Goal: Find specific fact: Find specific fact

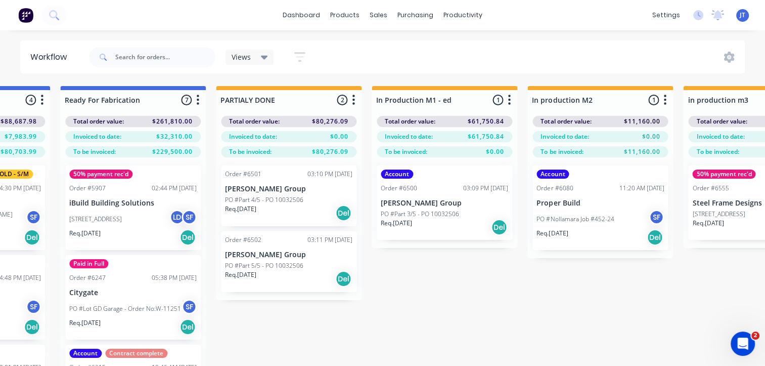
scroll to position [0, 1801]
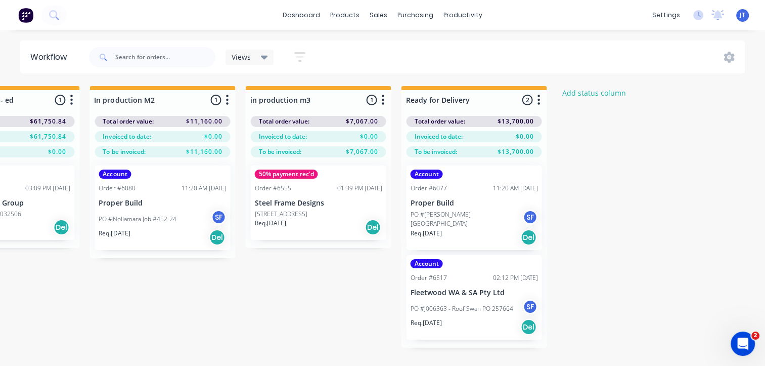
click at [303, 204] on p "Steel Frame Designs" at bounding box center [317, 203] width 127 height 9
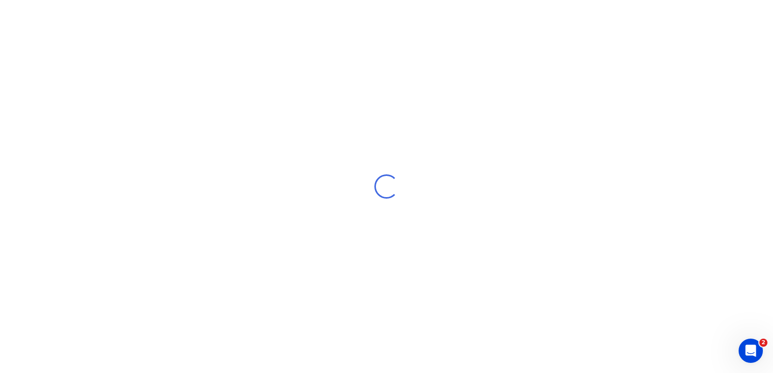
scroll to position [309, 0]
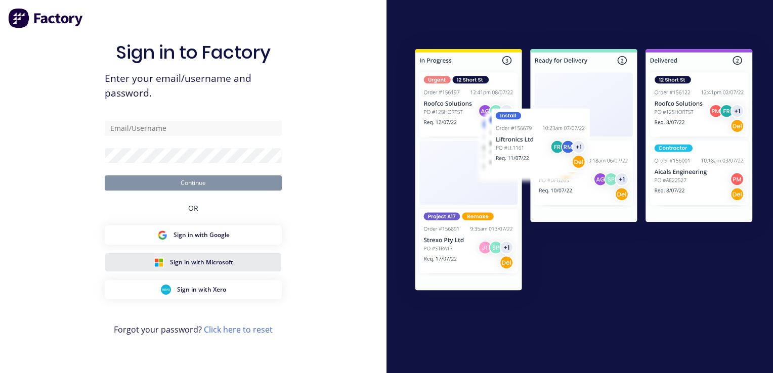
click at [211, 265] on span "Sign in with Microsoft" at bounding box center [201, 262] width 63 height 9
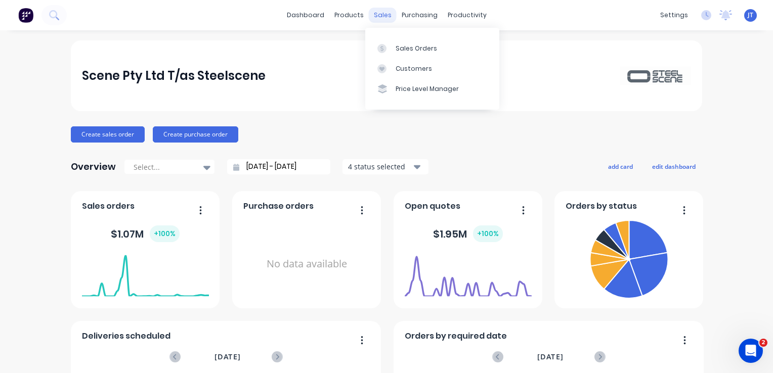
click at [380, 11] on div "sales" at bounding box center [383, 15] width 28 height 15
click at [407, 46] on div "Sales Orders" at bounding box center [415, 48] width 41 height 9
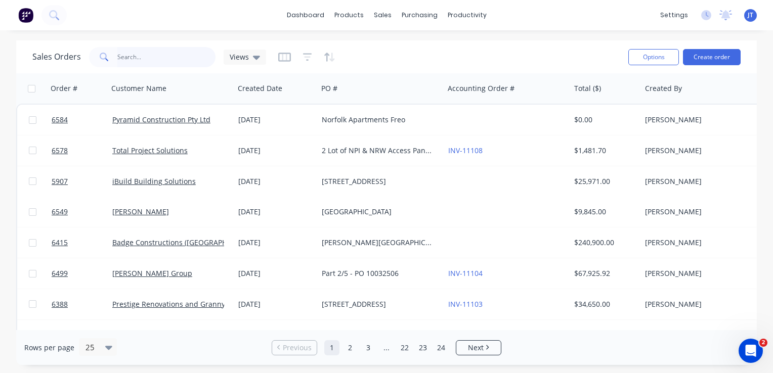
click at [158, 50] on input "text" at bounding box center [166, 57] width 99 height 20
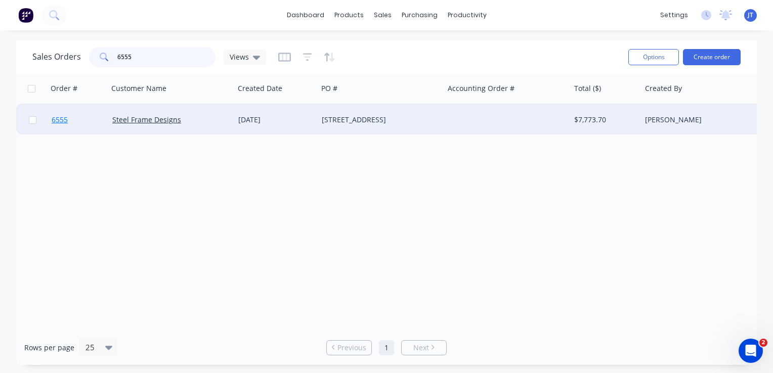
type input "6555"
click at [52, 116] on span "6555" at bounding box center [60, 120] width 16 height 10
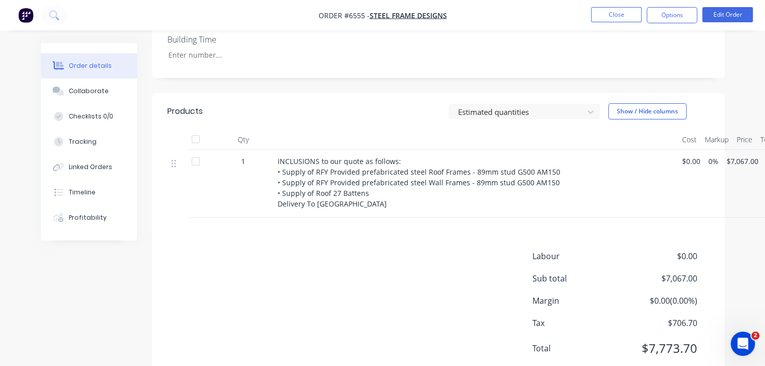
scroll to position [121, 0]
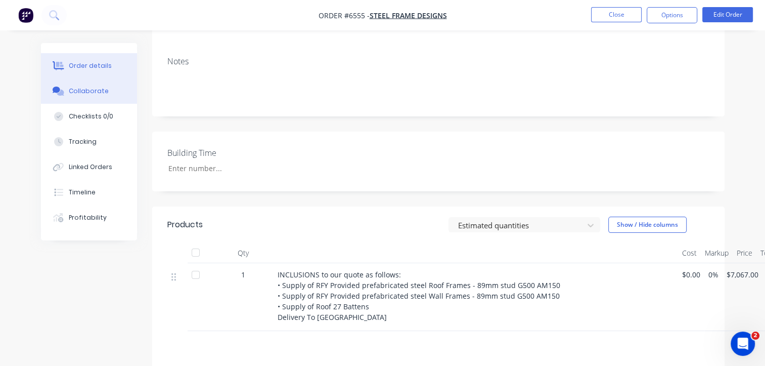
click at [87, 89] on div "Collaborate" at bounding box center [89, 90] width 40 height 9
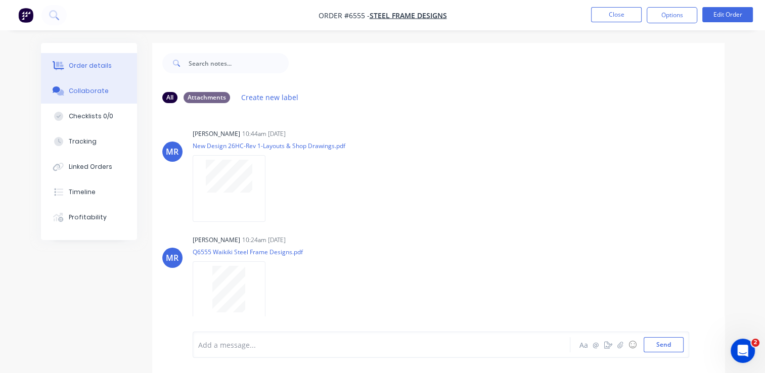
click at [87, 62] on button "Order details" at bounding box center [89, 65] width 96 height 25
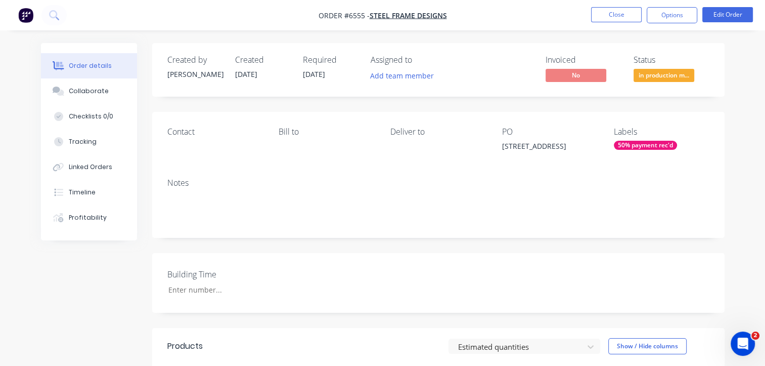
drag, startPoint x: 535, startPoint y: 161, endPoint x: 503, endPoint y: 147, distance: 35.3
click at [503, 147] on div "26 Hayeswater Crescent Waikiki" at bounding box center [550, 148] width 96 height 14
copy div "26 Hayeswater Crescent Waikiki"
